Goal: Information Seeking & Learning: Understand process/instructions

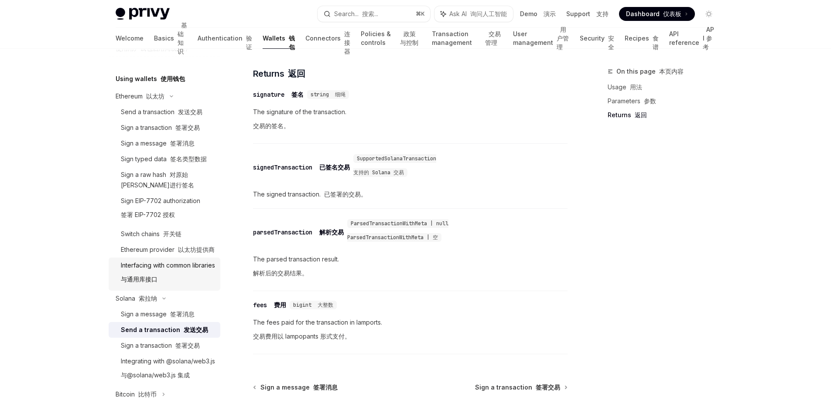
scroll to position [210, 0]
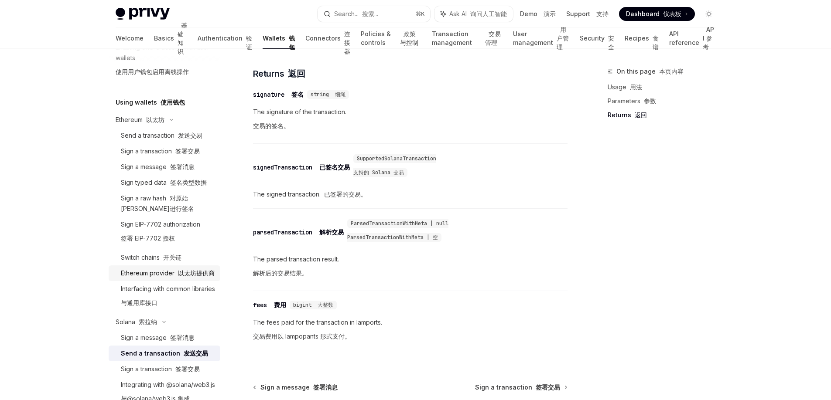
click at [159, 275] on div "Ethereum provider 以太坊提供商" at bounding box center [168, 273] width 94 height 10
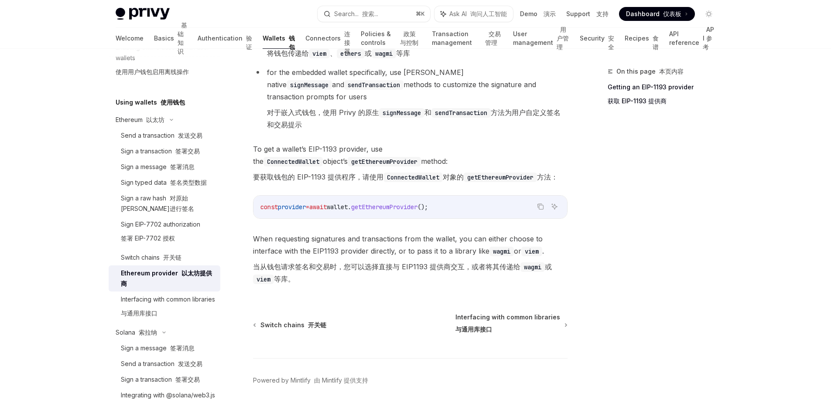
scroll to position [399, 0]
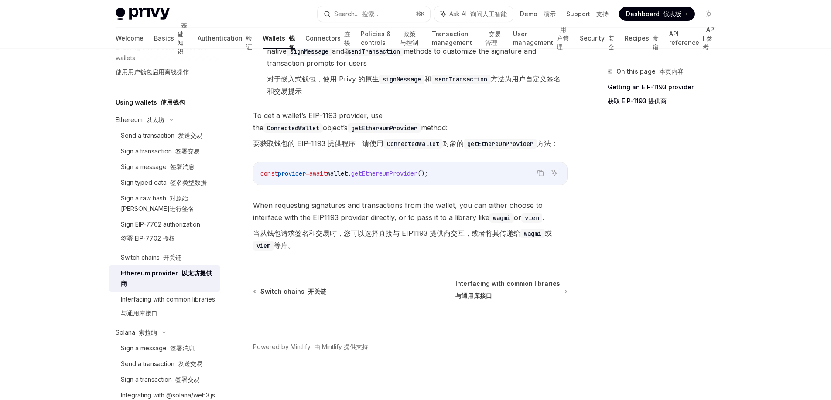
click at [522, 244] on font "当从钱包请求签名和交易时，您可以选择直接与 EIP1193 提供商交互，或者将其传递给 wagmi 或 viem 等库。" at bounding box center [410, 239] width 315 height 24
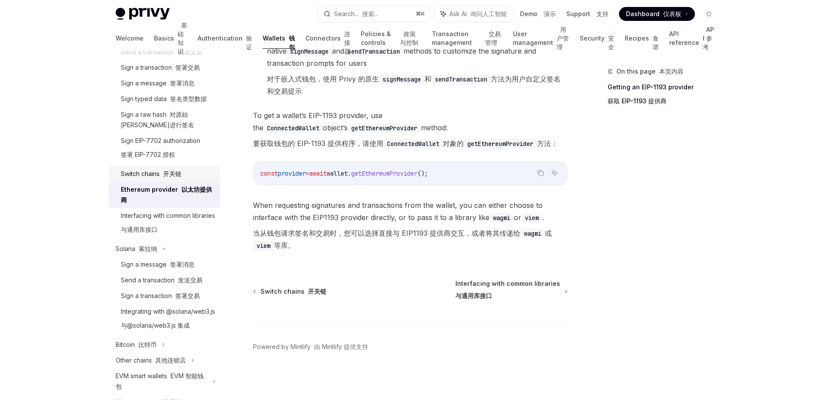
scroll to position [341, 0]
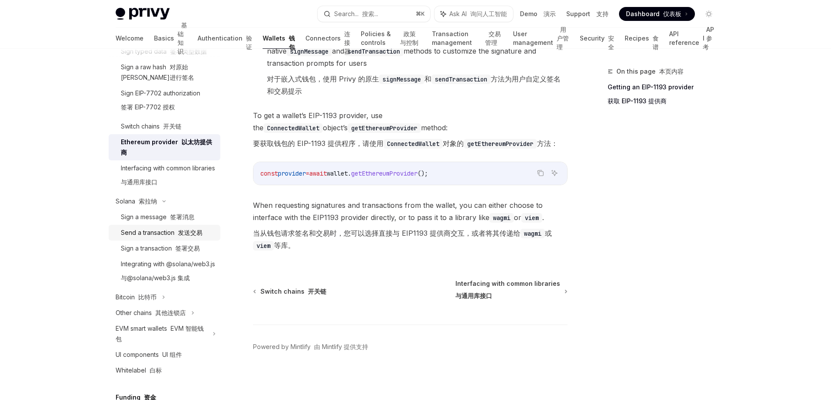
click at [165, 238] on div "Send a transaction 发送交易" at bounding box center [162, 233] width 82 height 10
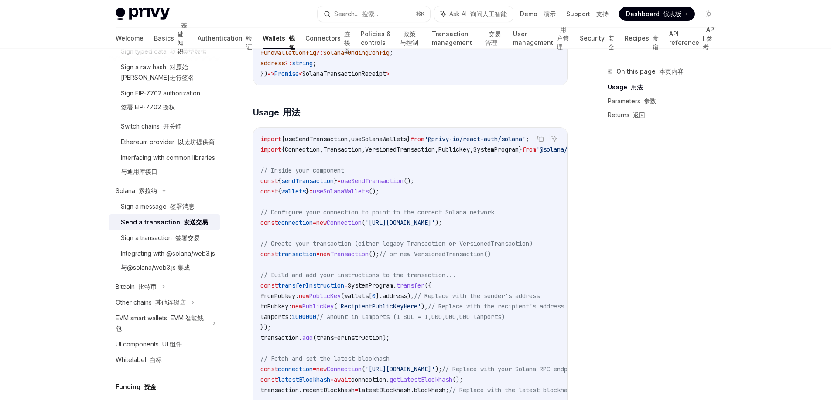
scroll to position [280, 0]
drag, startPoint x: 397, startPoint y: 144, endPoint x: 373, endPoint y: 145, distance: 24.0
click at [442, 143] on span "import { useSendTransaction , useSolanaWallets } from '@privy-io/react-auth/sol…" at bounding box center [394, 139] width 269 height 8
click at [327, 143] on span "useSendTransaction" at bounding box center [316, 139] width 63 height 8
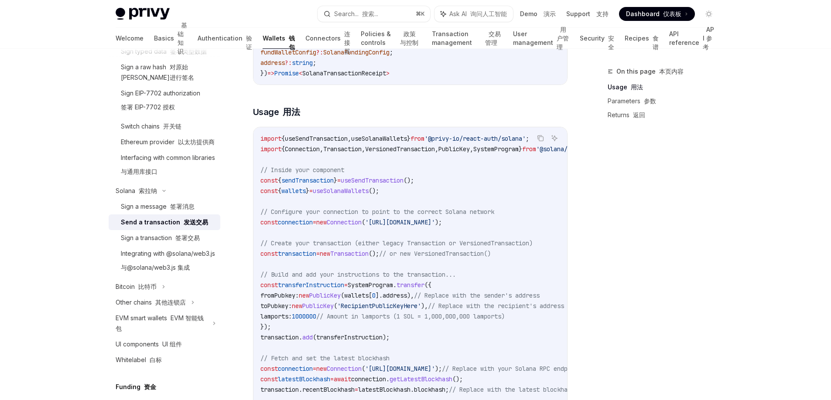
drag, startPoint x: 295, startPoint y: 154, endPoint x: 502, endPoint y: 161, distance: 207.3
click at [502, 161] on code "import { useSendTransaction , useSolanaWallets } from '@privy-io/react-auth/sol…" at bounding box center [490, 326] width 461 height 387
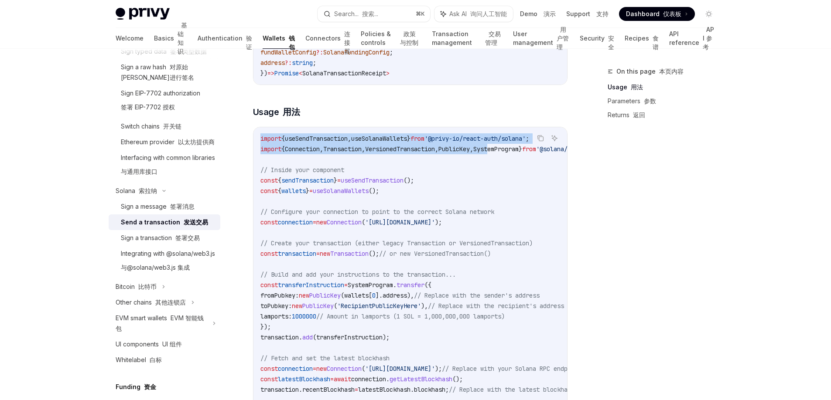
drag, startPoint x: 517, startPoint y: 155, endPoint x: 557, endPoint y: 155, distance: 39.7
click at [557, 155] on div "Copy 复制 Ask AI 询问人工智能 import { useSendTransaction , useSolanaWallets } from '@p…" at bounding box center [410, 327] width 315 height 400
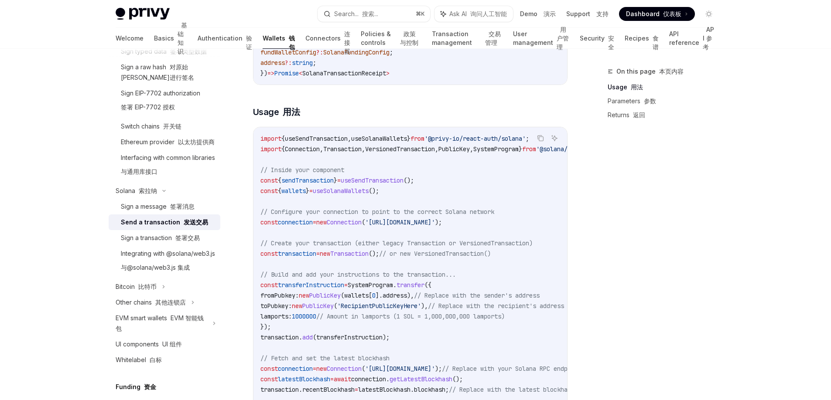
click at [543, 182] on code "import { useSendTransaction , useSolanaWallets } from '@privy-io/react-auth/sol…" at bounding box center [490, 326] width 461 height 387
drag, startPoint x: 545, startPoint y: 157, endPoint x: 576, endPoint y: 158, distance: 30.6
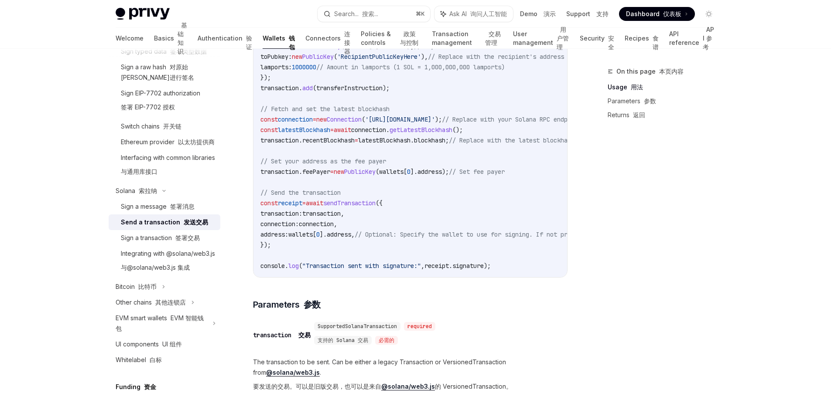
scroll to position [529, 0]
click at [341, 218] on span "transaction" at bounding box center [321, 214] width 38 height 8
click at [376, 208] on span "sendTransaction" at bounding box center [349, 204] width 52 height 8
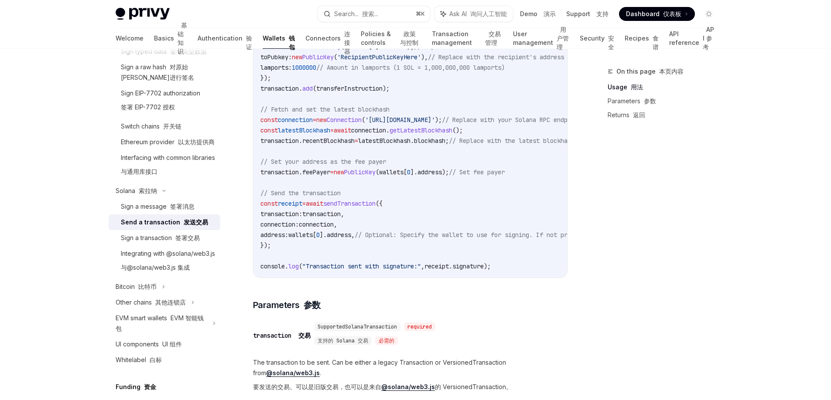
click at [341, 218] on span "transaction" at bounding box center [321, 214] width 38 height 8
click at [294, 145] on span "transaction" at bounding box center [279, 141] width 38 height 8
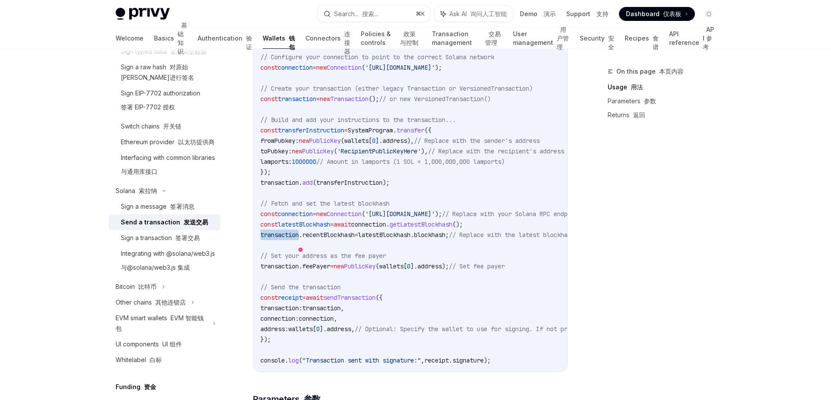
scroll to position [434, 0]
click at [292, 187] on span "transaction" at bounding box center [279, 184] width 38 height 8
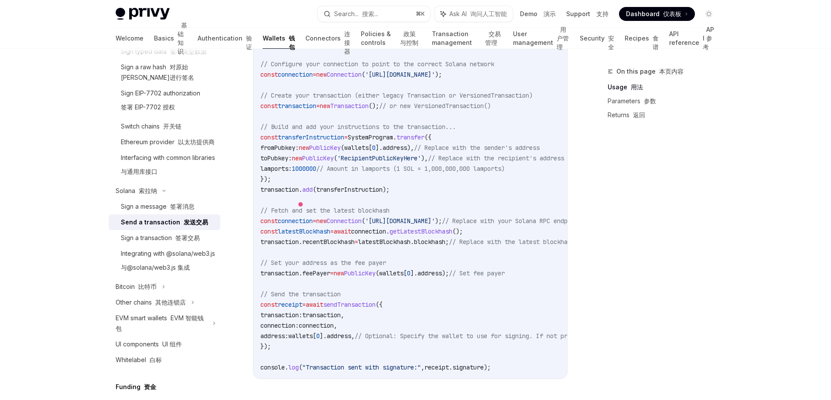
click at [282, 173] on span "lamports:" at bounding box center [275, 169] width 31 height 8
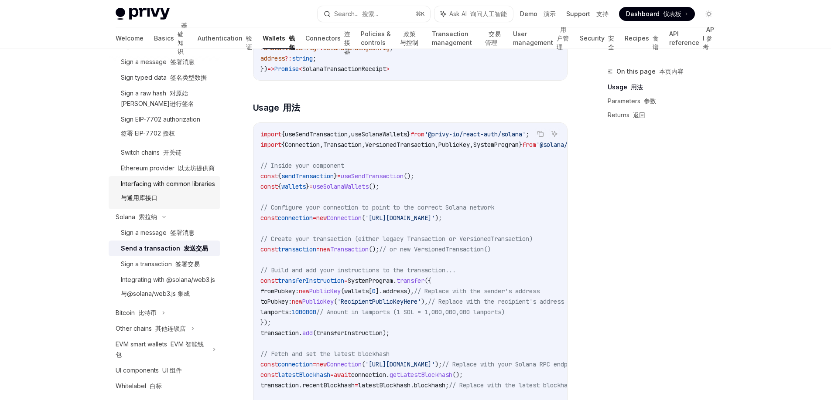
scroll to position [227, 0]
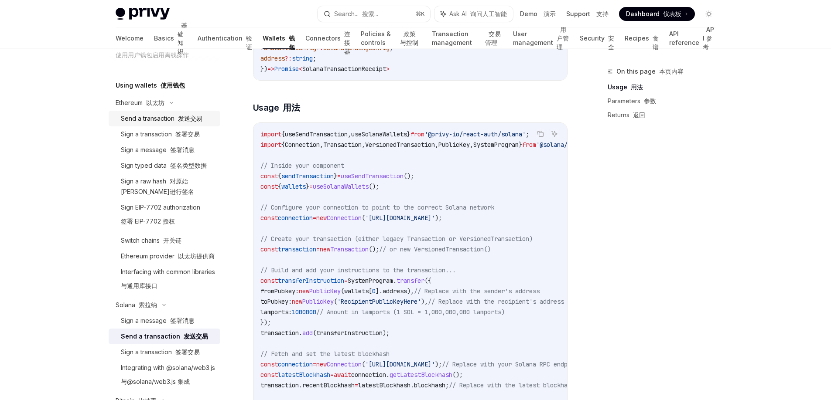
click at [163, 121] on div "Send a transaction 发送交易" at bounding box center [162, 118] width 82 height 10
type textarea "*"
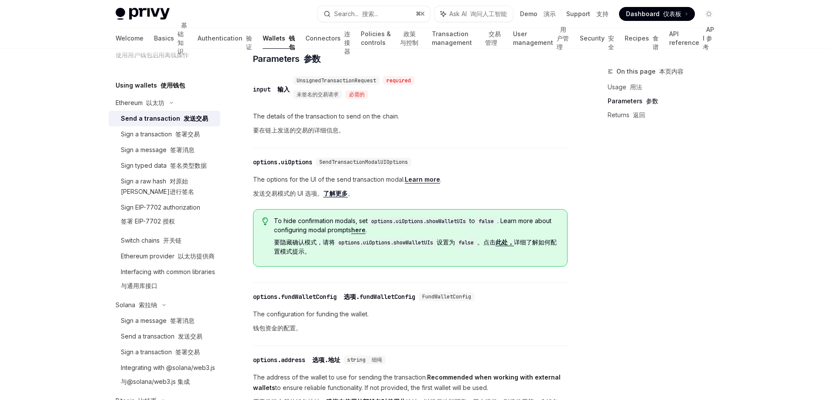
scroll to position [404, 0]
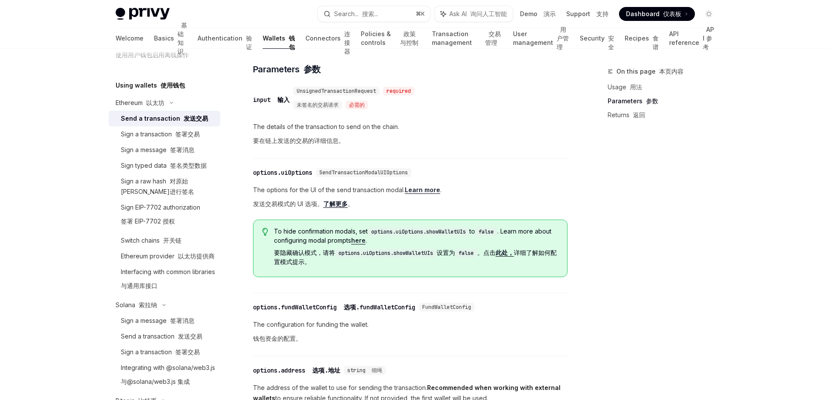
click at [254, 104] on div "input 输入" at bounding box center [271, 100] width 37 height 9
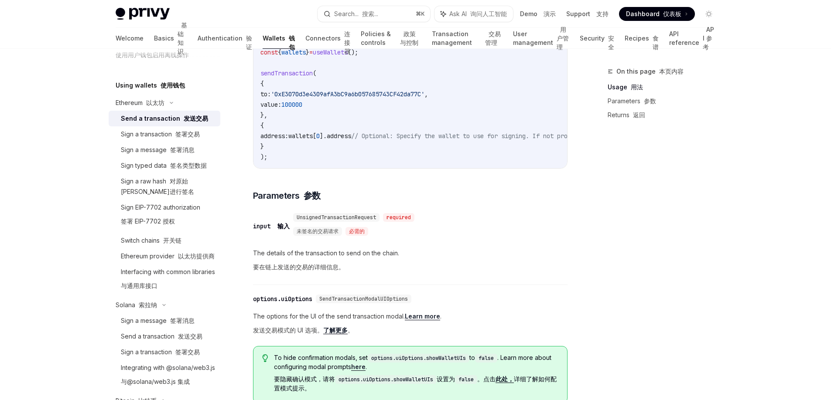
scroll to position [192, 0]
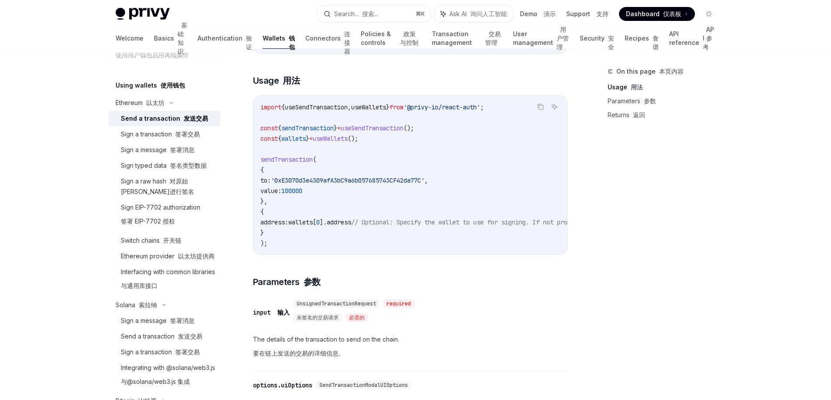
drag, startPoint x: 271, startPoint y: 185, endPoint x: 359, endPoint y: 212, distance: 92.1
click at [359, 212] on code "import { useSendTransaction , useWallets } from '@privy-io/react-auth' ; const …" at bounding box center [488, 175] width 457 height 147
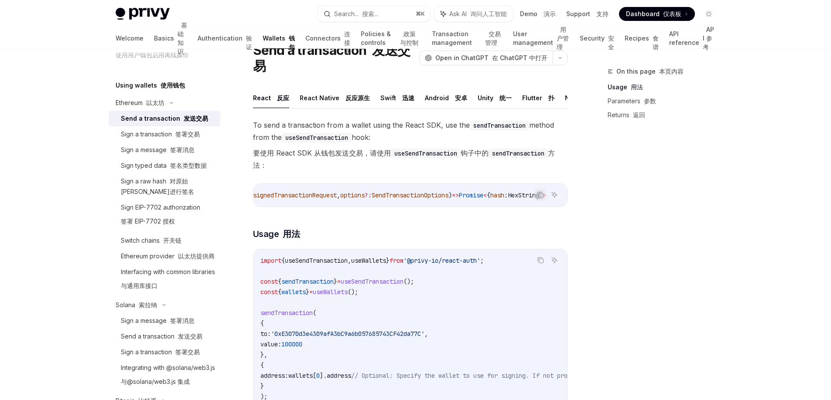
scroll to position [0, 0]
click at [386, 199] on span "UnsignedTransactionRequest" at bounding box center [389, 196] width 91 height 8
click at [387, 199] on span "UnsignedTransactionRequest" at bounding box center [389, 196] width 91 height 8
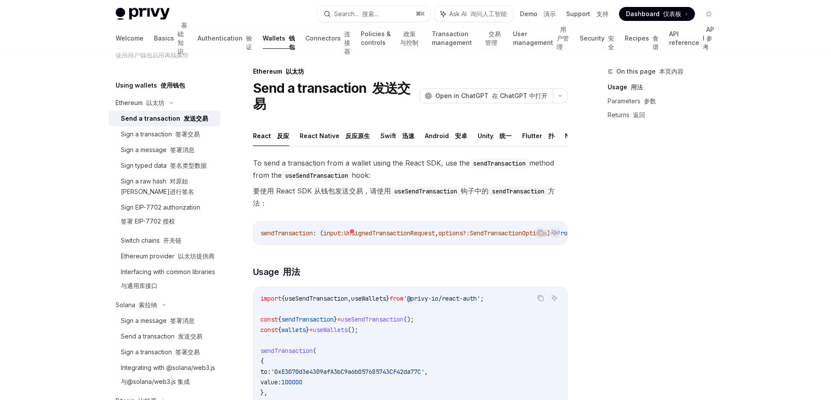
scroll to position [177, 0]
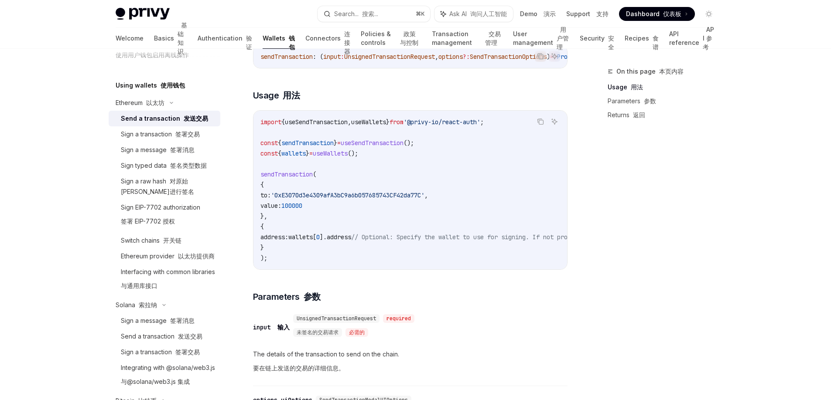
drag, startPoint x: 379, startPoint y: 219, endPoint x: 330, endPoint y: 178, distance: 63.8
click at [251, 195] on div "Ethereum 以太坊 Send a transaction 发送交易 OpenAI Open in ChatGPT 在 ChatGPT 中打开 OpenA…" at bounding box center [329, 398] width 482 height 1016
click at [335, 178] on code "import { useSendTransaction , useWallets } from '@privy-io/react-auth' ; const …" at bounding box center [488, 190] width 457 height 147
click at [321, 199] on span "'0xE3070d3e4309afA3bC9a6b057685743CF42da77C'" at bounding box center [348, 196] width 154 height 8
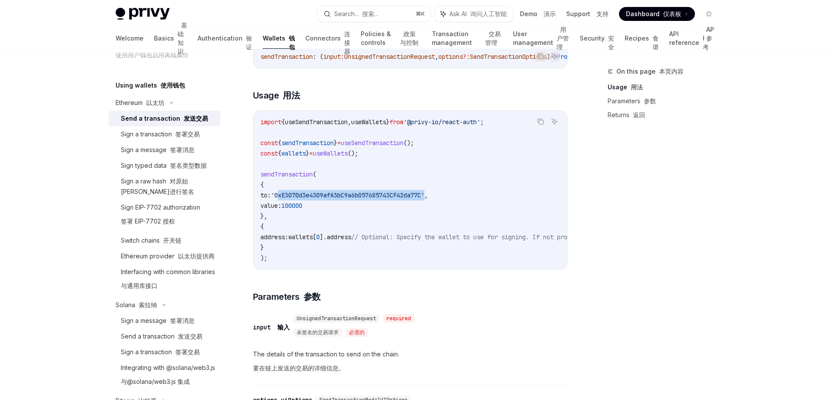
drag, startPoint x: 331, startPoint y: 217, endPoint x: 283, endPoint y: 205, distance: 49.8
click at [283, 205] on code "import { useSendTransaction , useWallets } from '@privy-io/react-auth' ; const …" at bounding box center [488, 190] width 457 height 147
